Goal: Find contact information: Find contact information

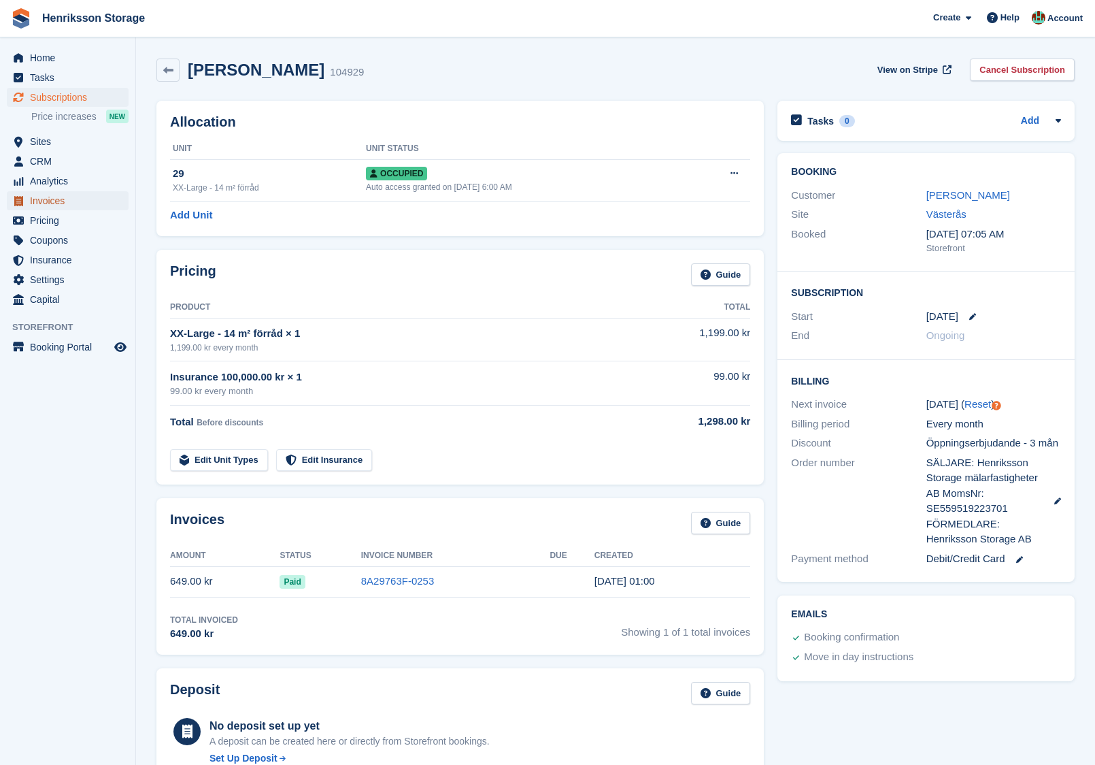
click at [40, 195] on span "Invoices" at bounding box center [71, 200] width 82 height 19
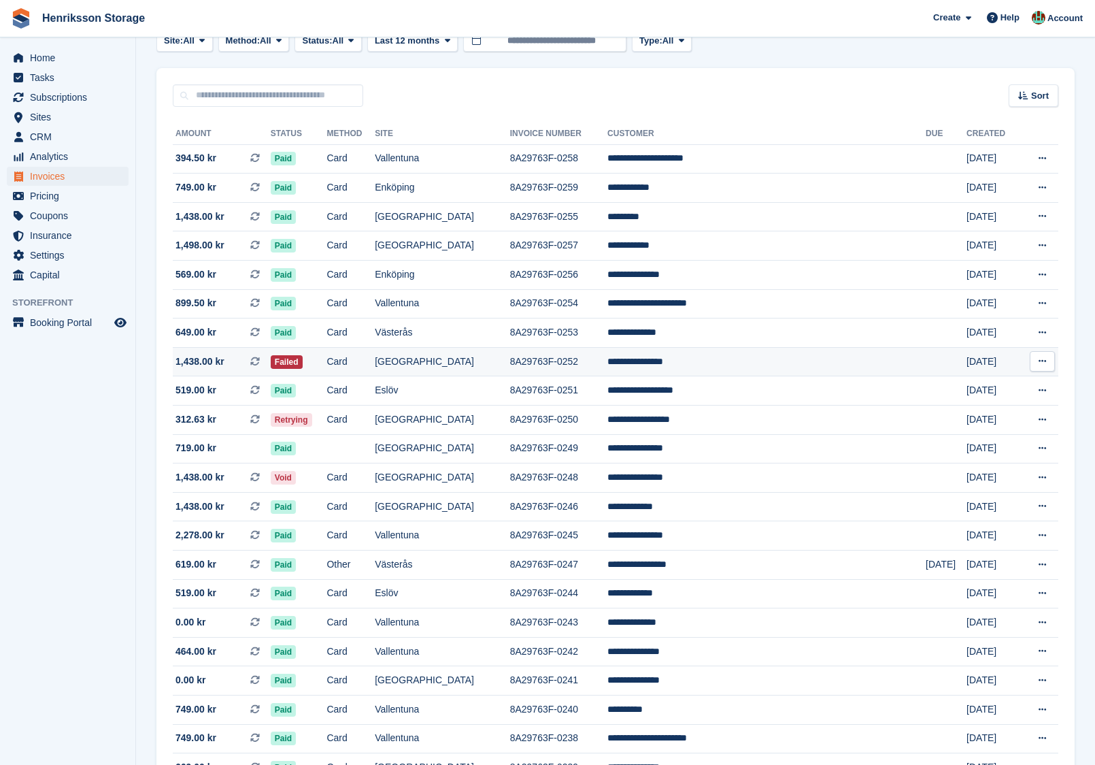
scroll to position [88, 0]
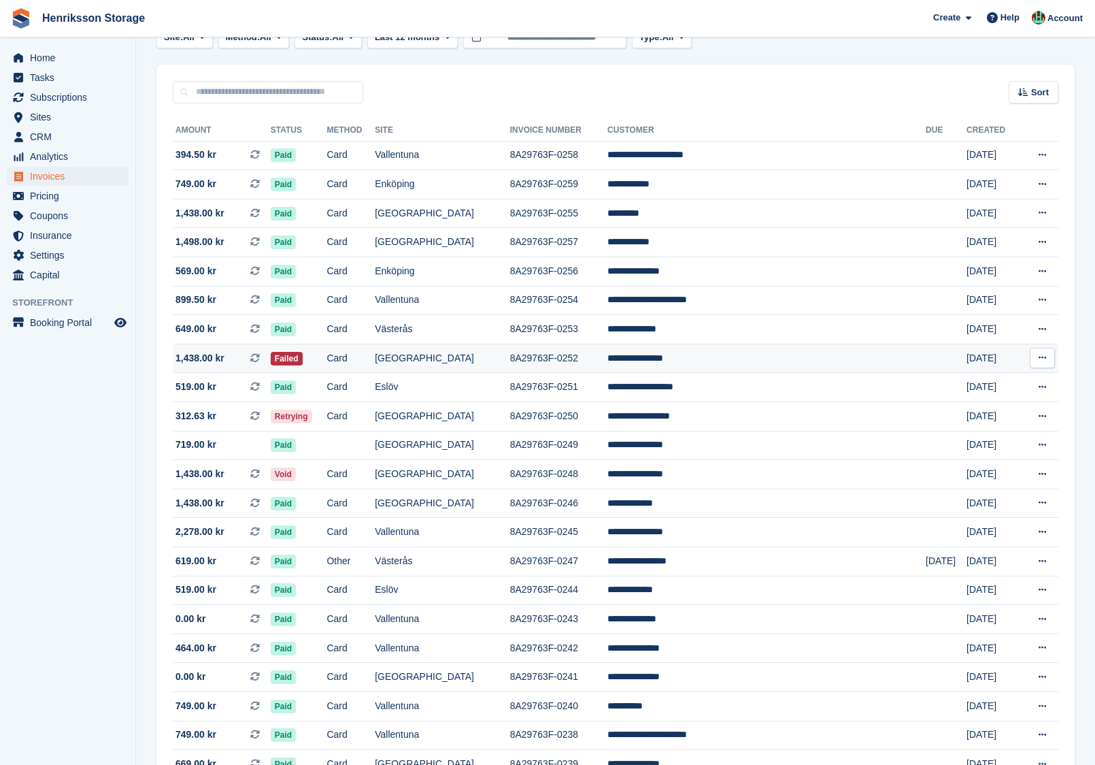
scroll to position [89, 0]
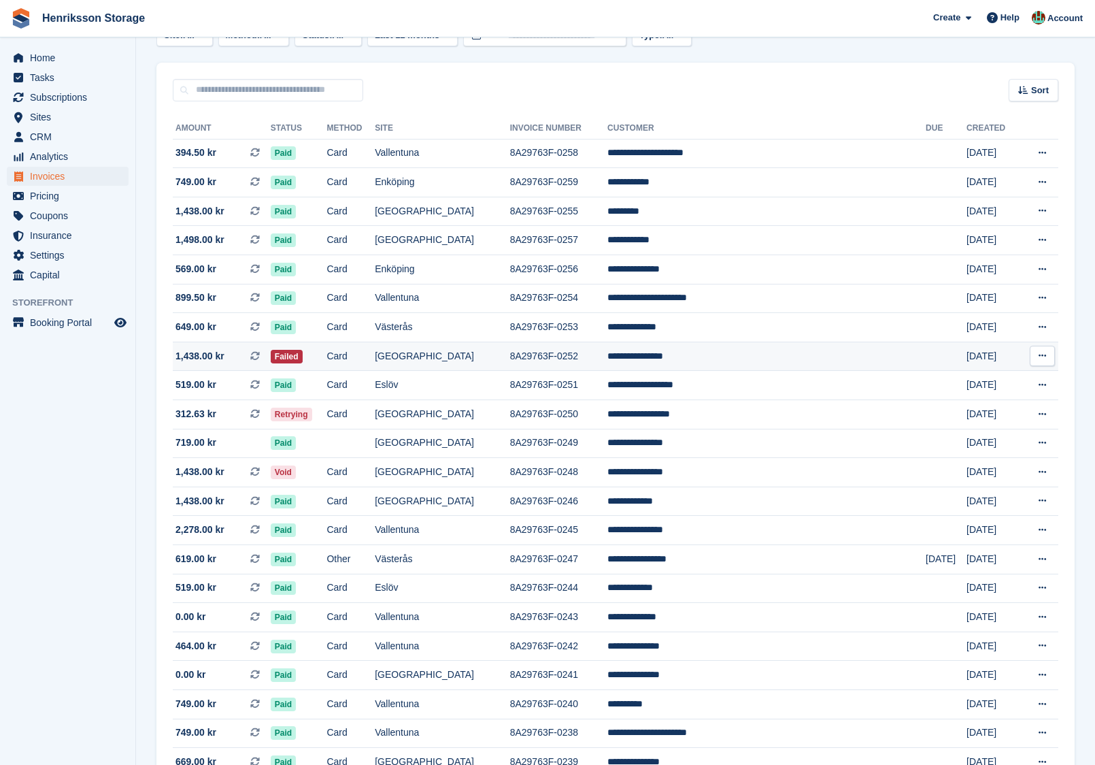
click at [260, 359] on icon at bounding box center [255, 356] width 10 height 10
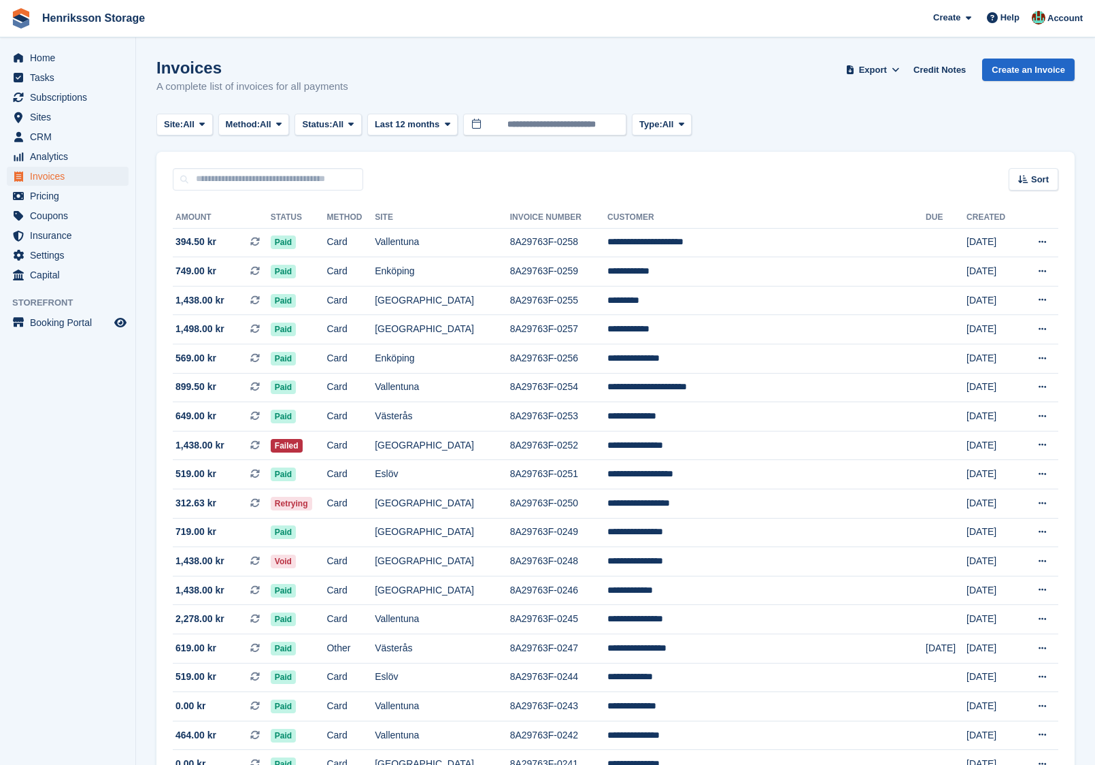
scroll to position [88, 0]
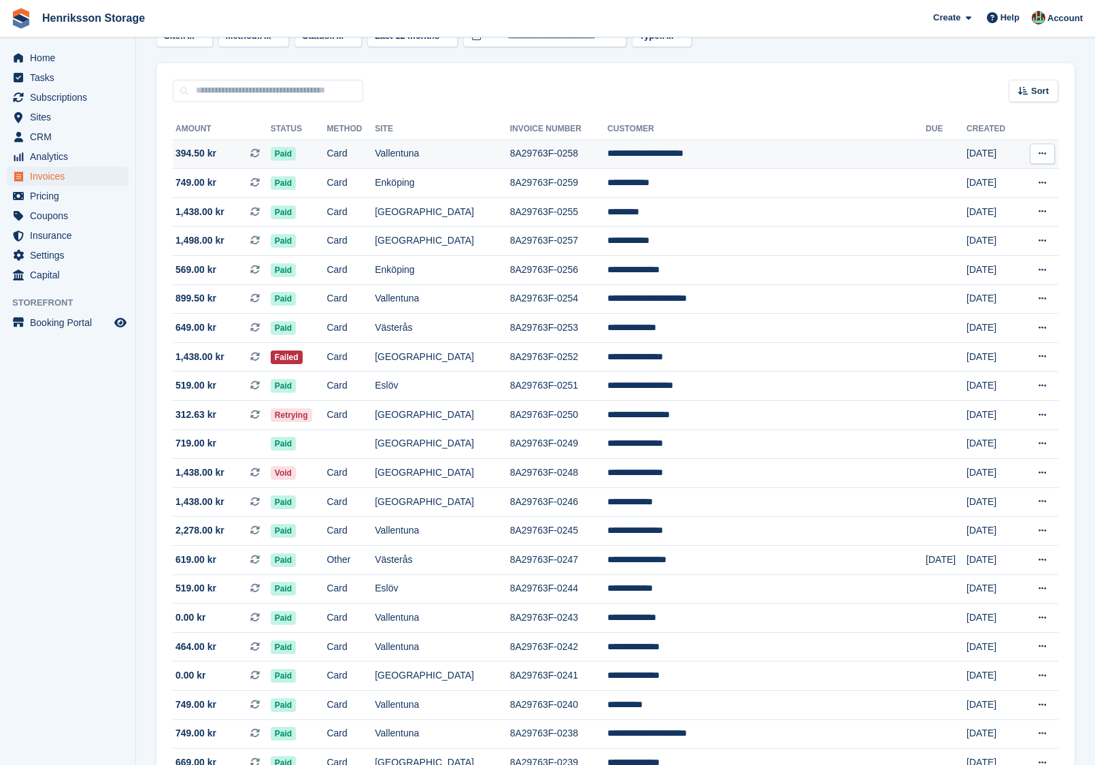
click at [608, 154] on td "8A29763F-0258" at bounding box center [558, 153] width 97 height 29
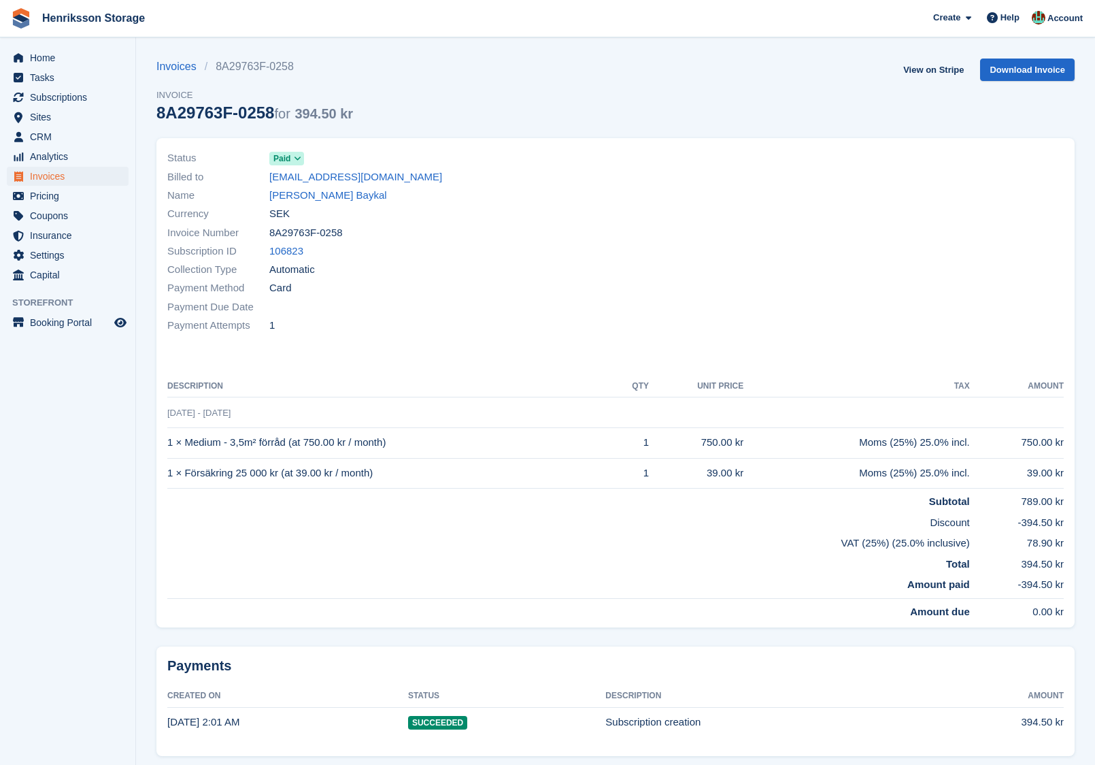
scroll to position [35, 0]
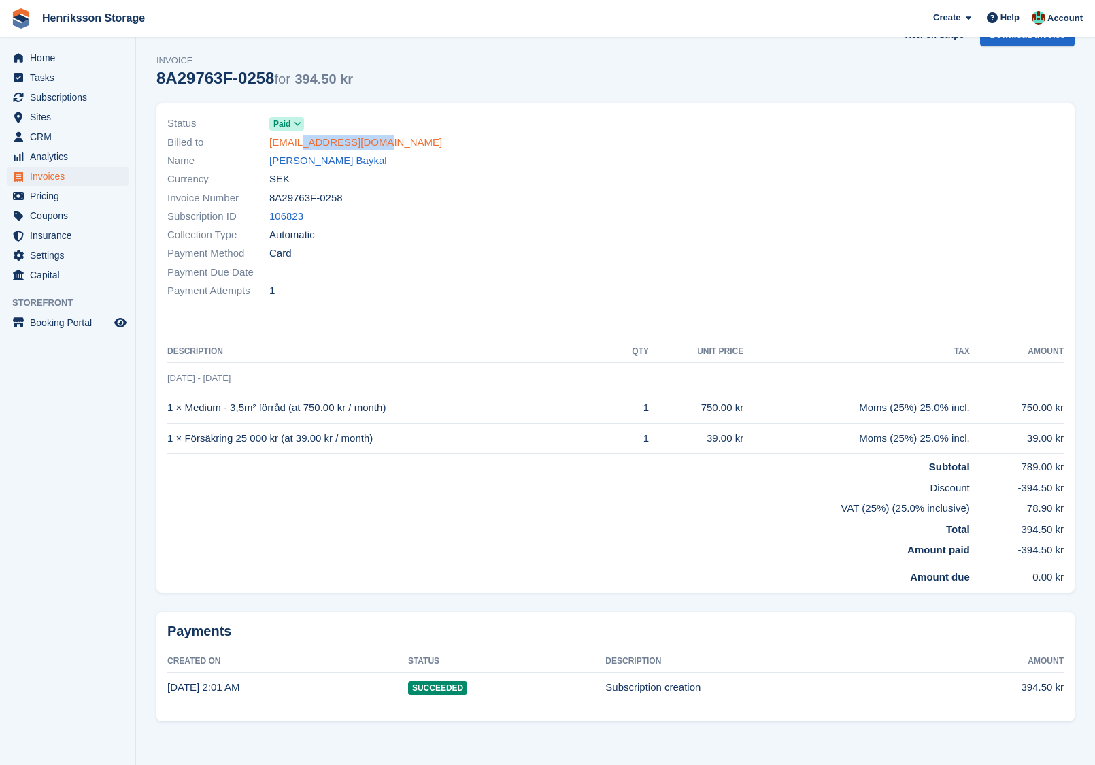
drag, startPoint x: 380, startPoint y: 144, endPoint x: 305, endPoint y: 139, distance: 75.0
click at [305, 139] on div "Billed to dalys@chokladboll.se" at bounding box center [387, 142] width 440 height 18
copy link "chokladboll.se"
click at [419, 201] on div "Invoice Number 8A29763F-0258" at bounding box center [387, 197] width 440 height 18
drag, startPoint x: 386, startPoint y: 149, endPoint x: 251, endPoint y: 137, distance: 135.3
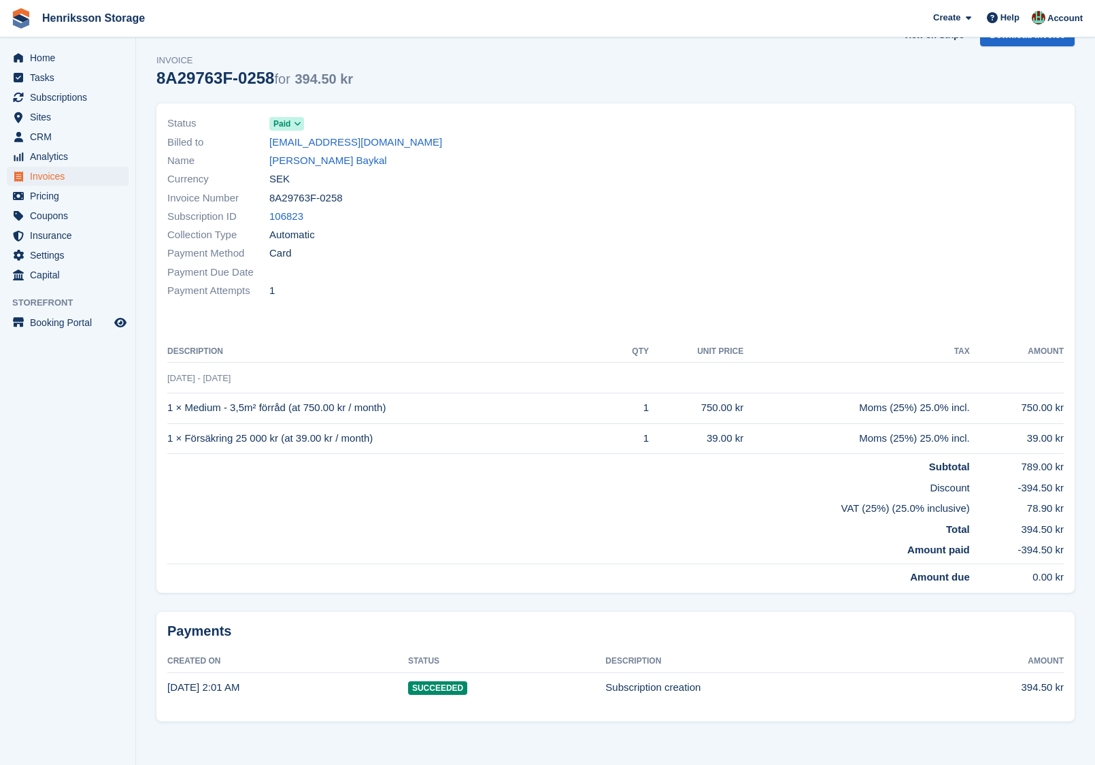
click at [251, 137] on div "Billed to dalys@chokladboll.se" at bounding box center [387, 142] width 440 height 18
copy div "dalys@chokladboll.se"
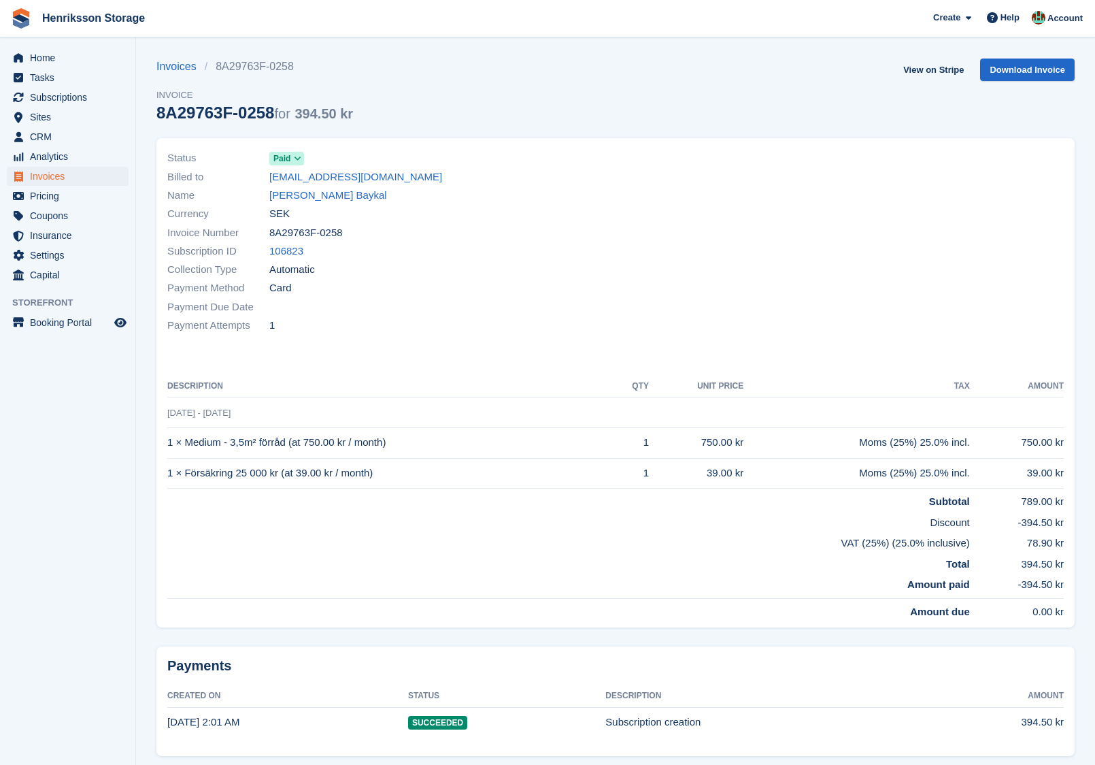
scroll to position [33, 0]
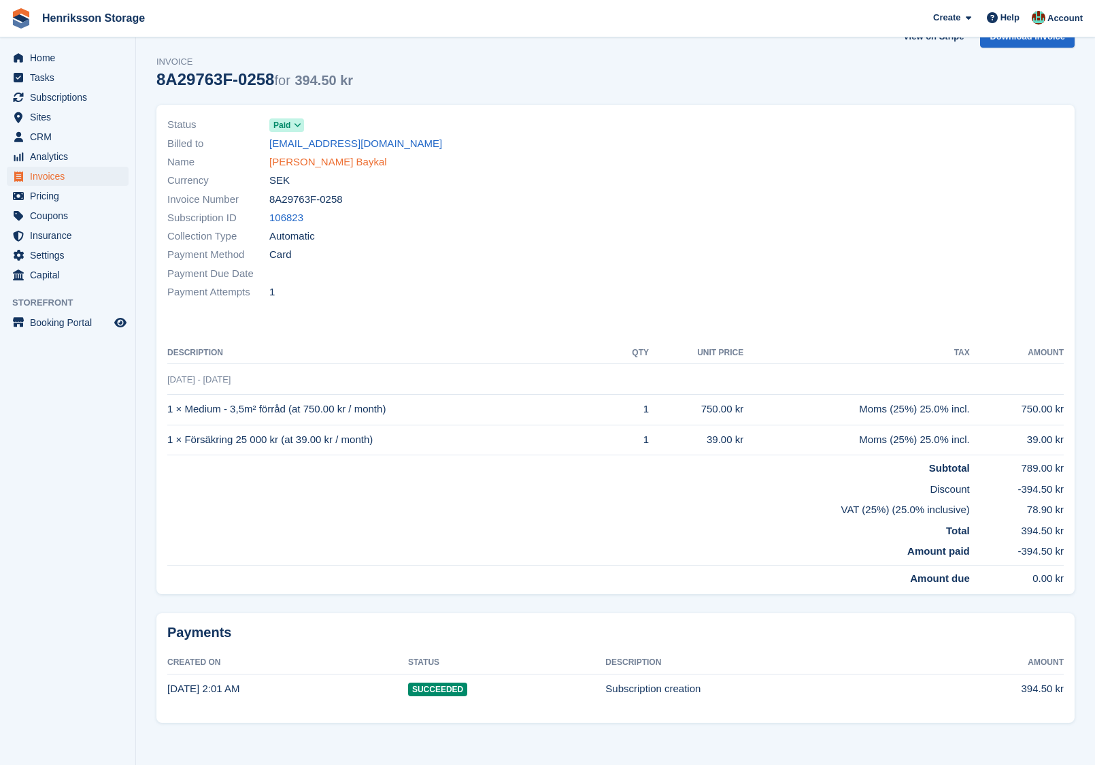
click at [351, 162] on link "[PERSON_NAME] Baykal" at bounding box center [328, 162] width 118 height 16
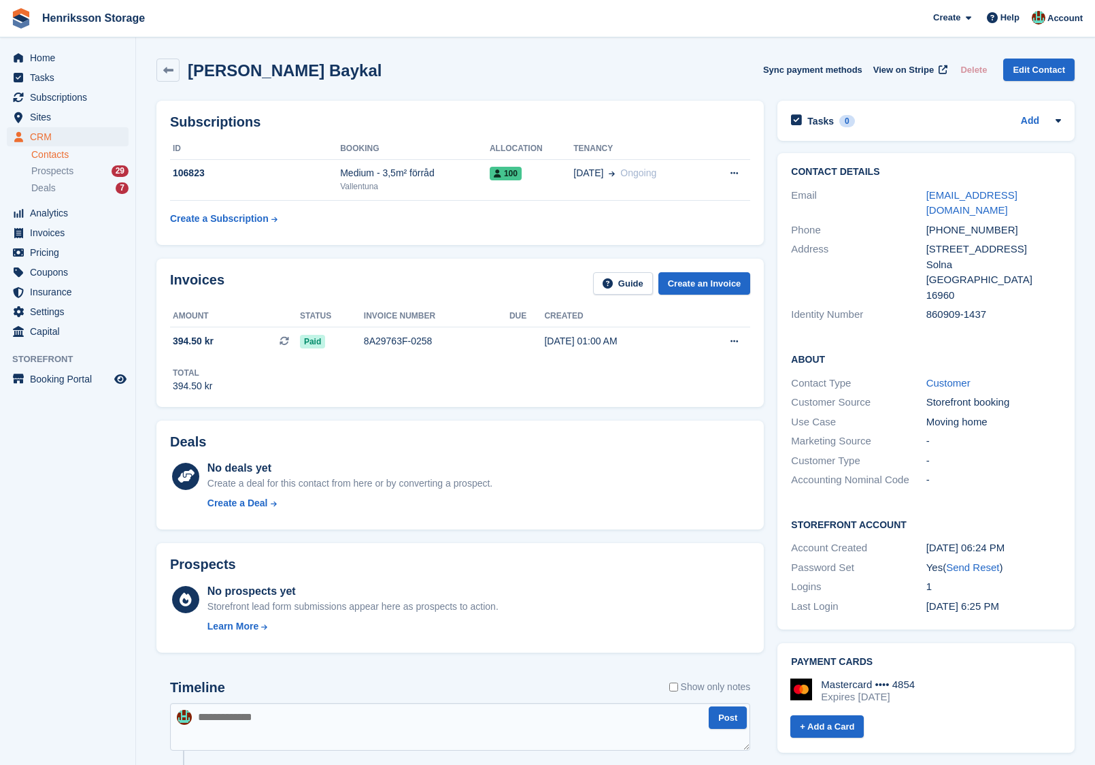
drag, startPoint x: 376, startPoint y: 81, endPoint x: 188, endPoint y: 69, distance: 188.2
click at [188, 69] on div "Martin Lissmats Baykal Sync payment methods View on Stripe Delete Edit Contact" at bounding box center [615, 70] width 918 height 23
copy h2 "Martin Lissmats Baykal"
click at [975, 222] on div "+46763193926" at bounding box center [994, 230] width 135 height 16
click at [975, 222] on div "[PHONE_NUMBER]" at bounding box center [994, 230] width 135 height 16
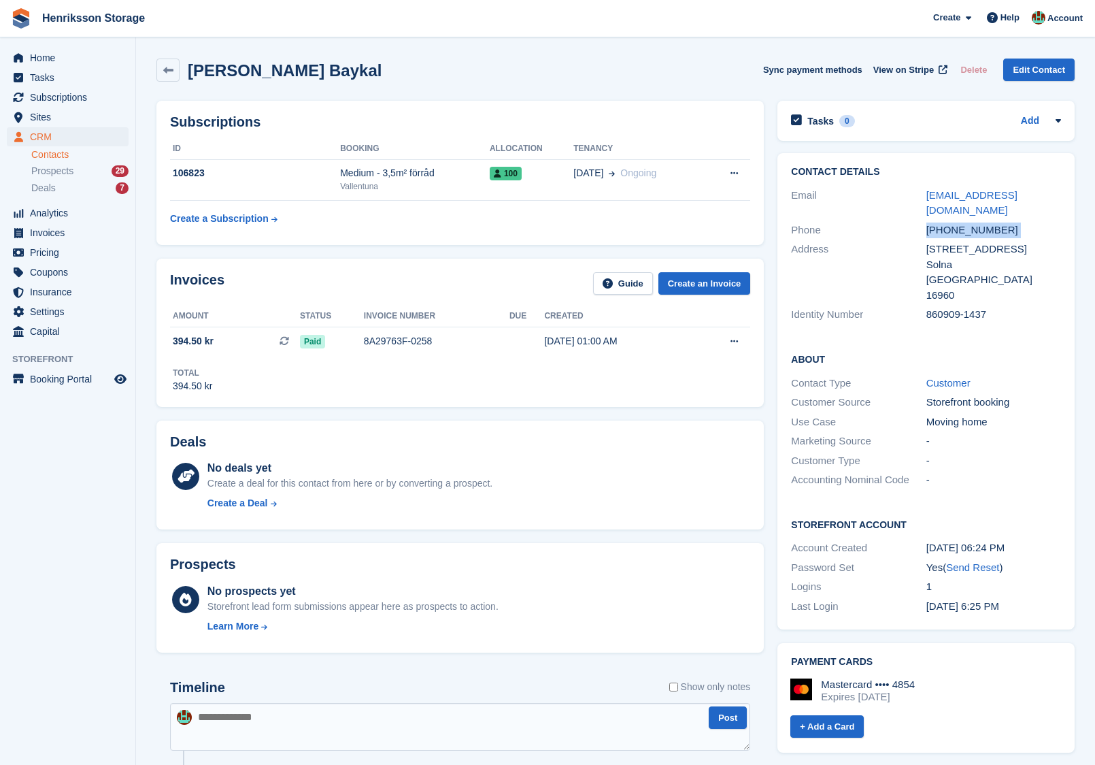
click at [975, 222] on div "[PHONE_NUMBER]" at bounding box center [994, 230] width 135 height 16
copy div "[PHONE_NUMBER]"
click at [963, 307] on div "860909-1437" at bounding box center [994, 315] width 135 height 16
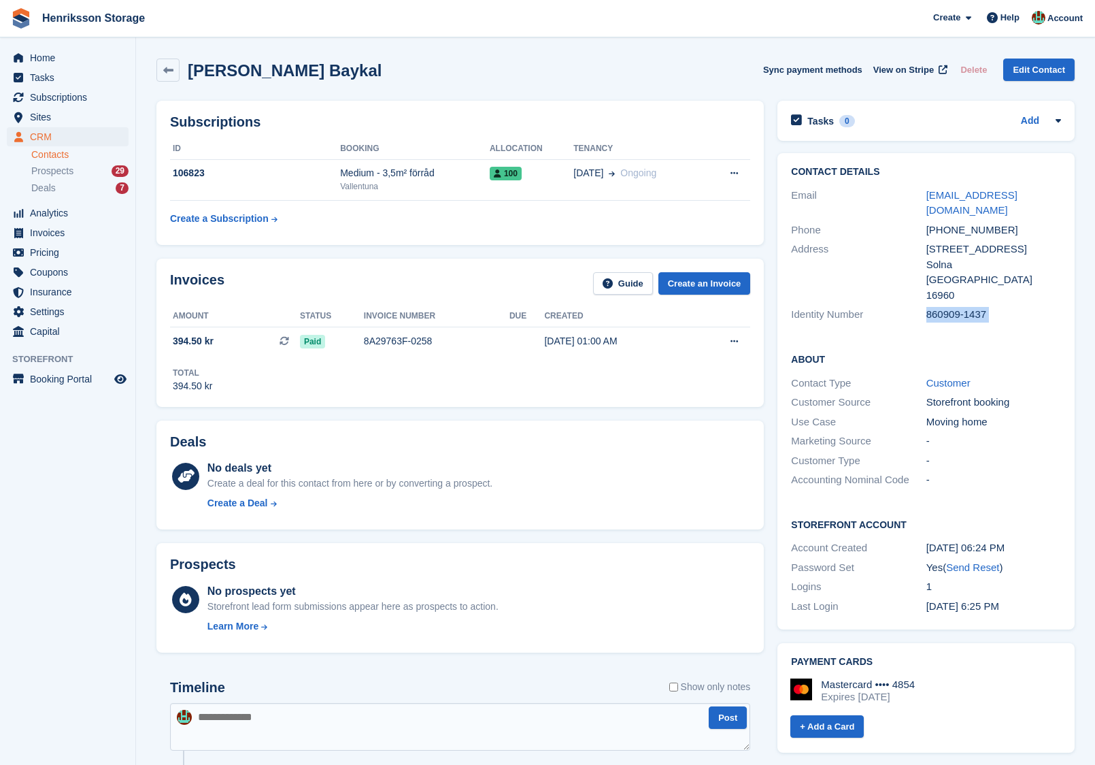
copy div "860909-1437"
click at [302, 175] on div "106823" at bounding box center [255, 173] width 170 height 14
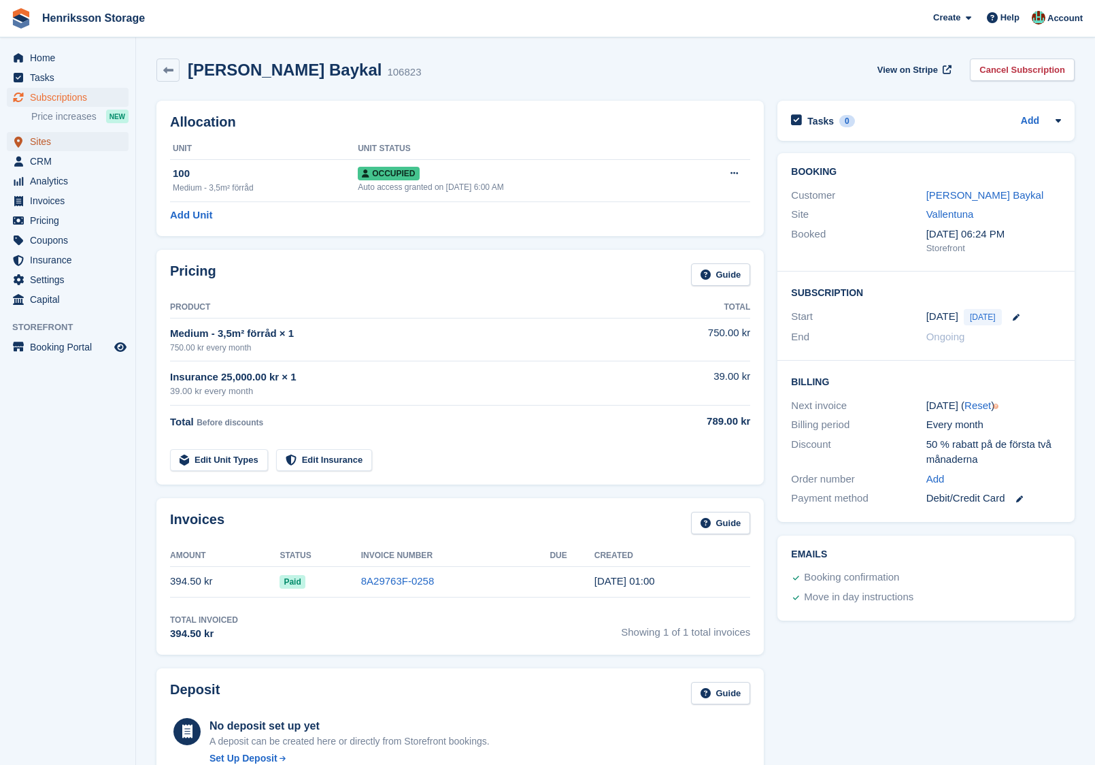
click at [86, 148] on span "Sites" at bounding box center [71, 141] width 82 height 19
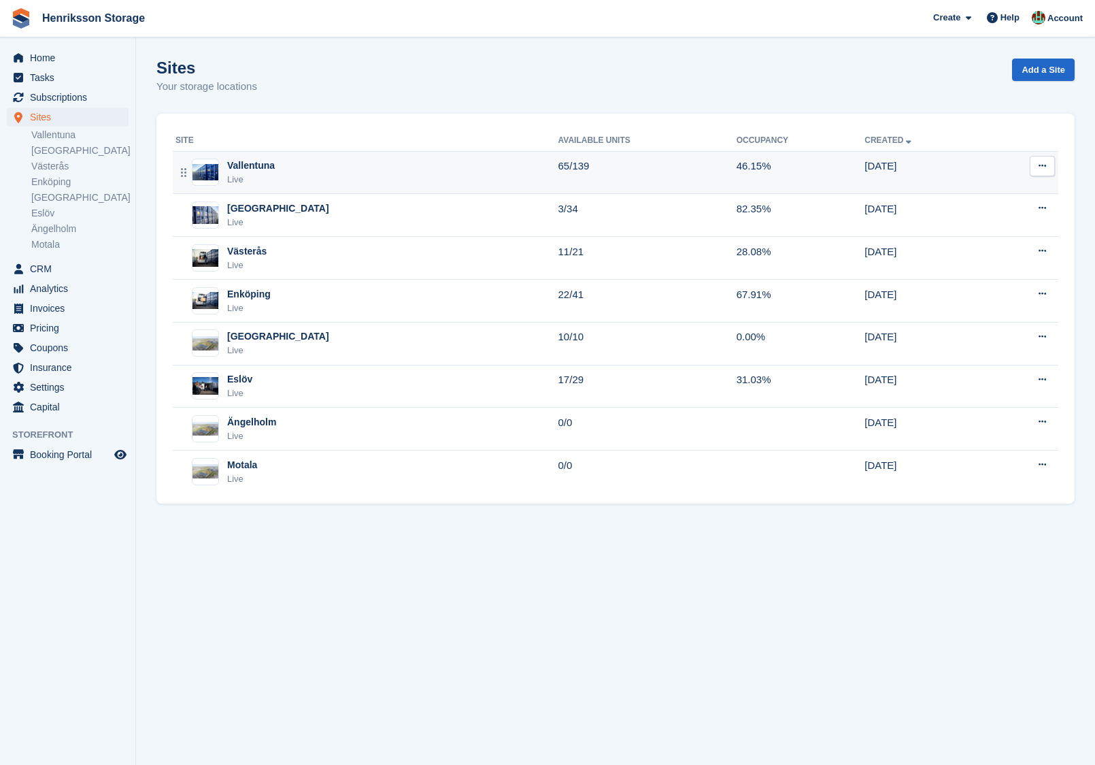
click at [328, 166] on div "Vallentuna Live" at bounding box center [367, 173] width 383 height 28
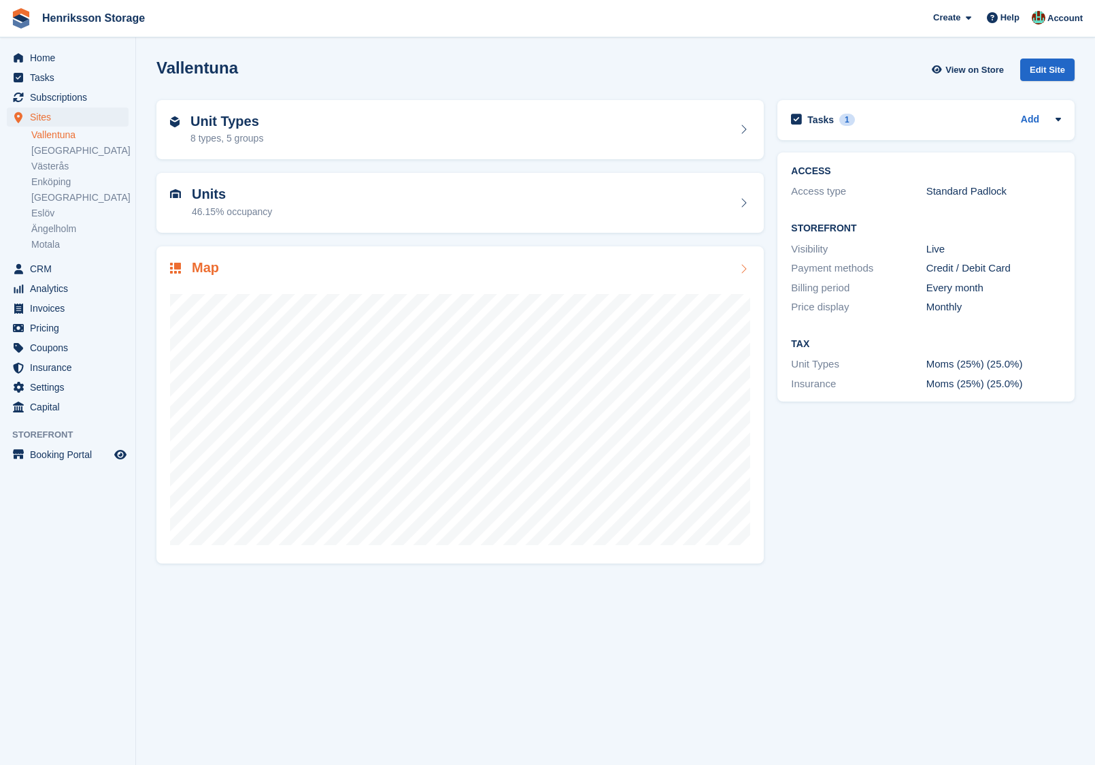
click at [382, 260] on div "Map" at bounding box center [460, 269] width 580 height 18
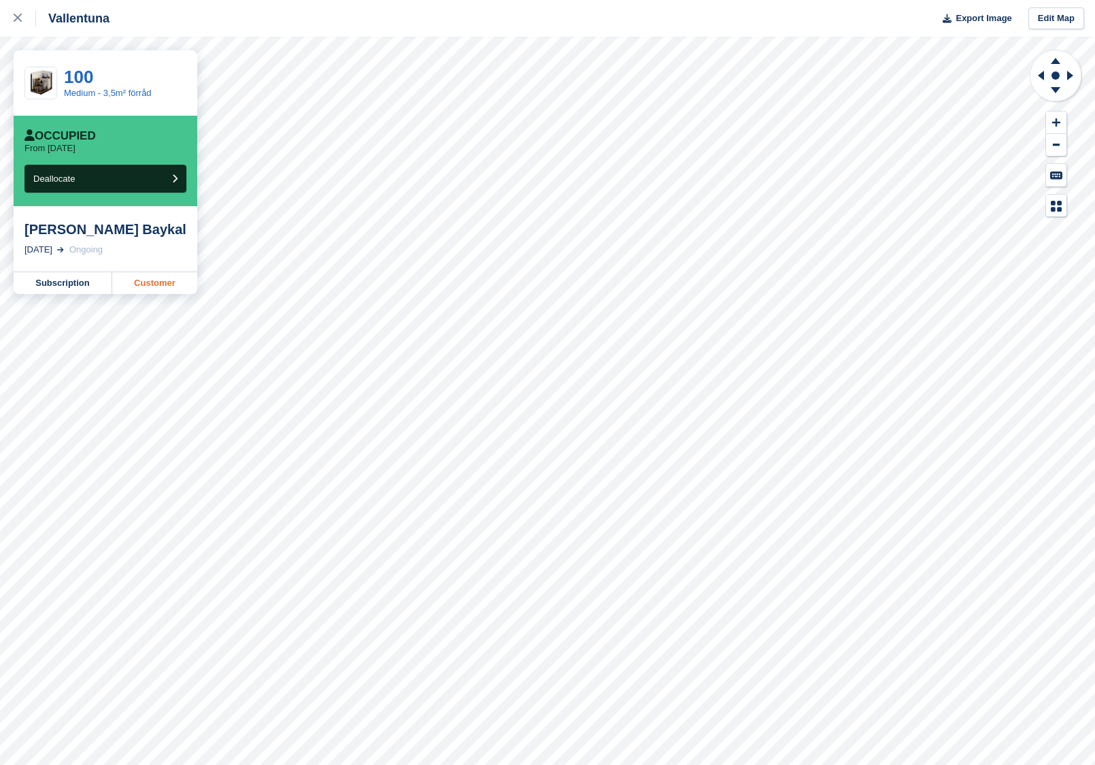
click at [132, 282] on link "Customer" at bounding box center [154, 283] width 85 height 22
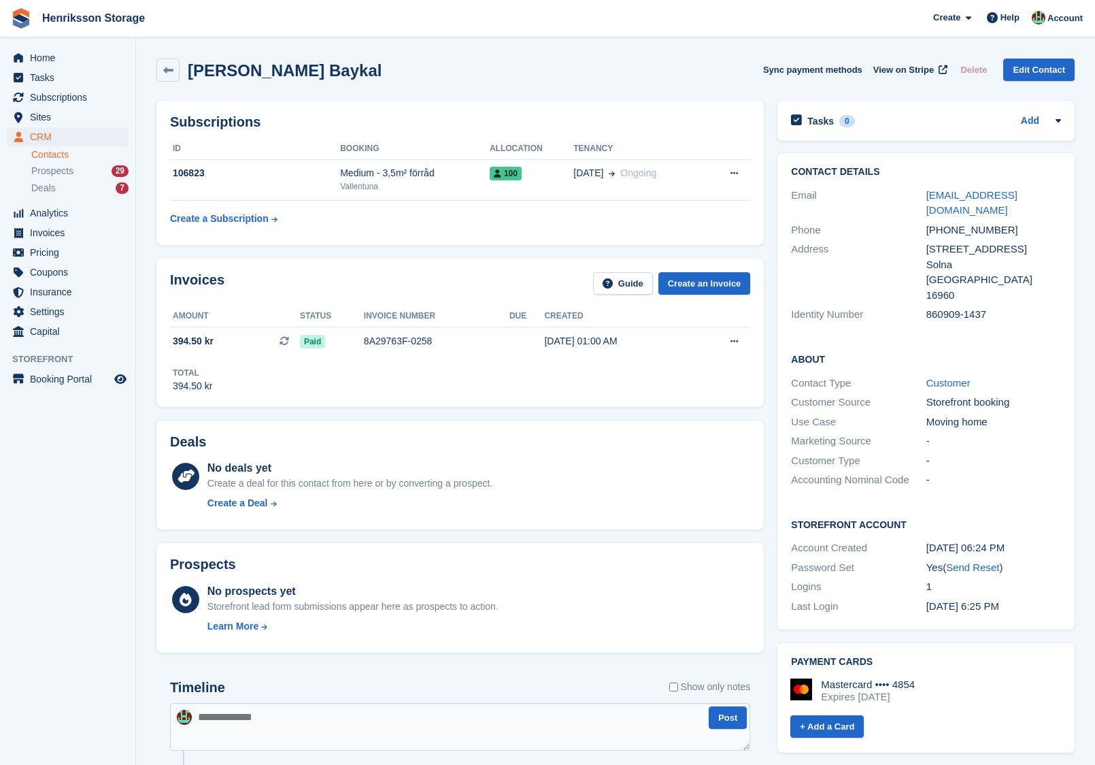
click at [969, 222] on div "[PHONE_NUMBER]" at bounding box center [994, 230] width 135 height 16
copy div "[PHONE_NUMBER]"
